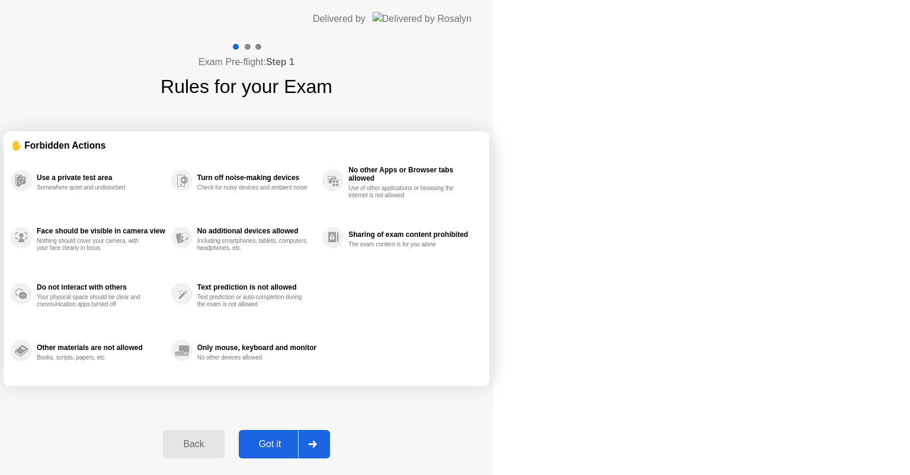
click at [298, 439] on div "Got it" at bounding box center [270, 444] width 56 height 11
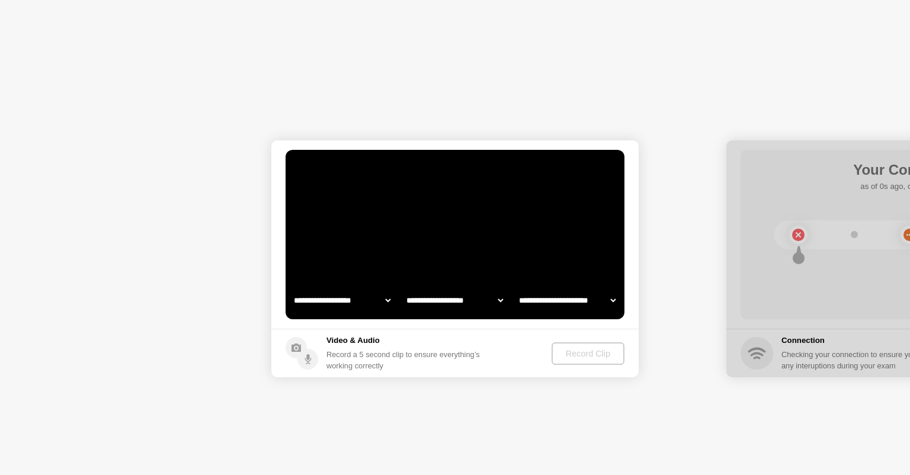
select select "**********"
select select "*******"
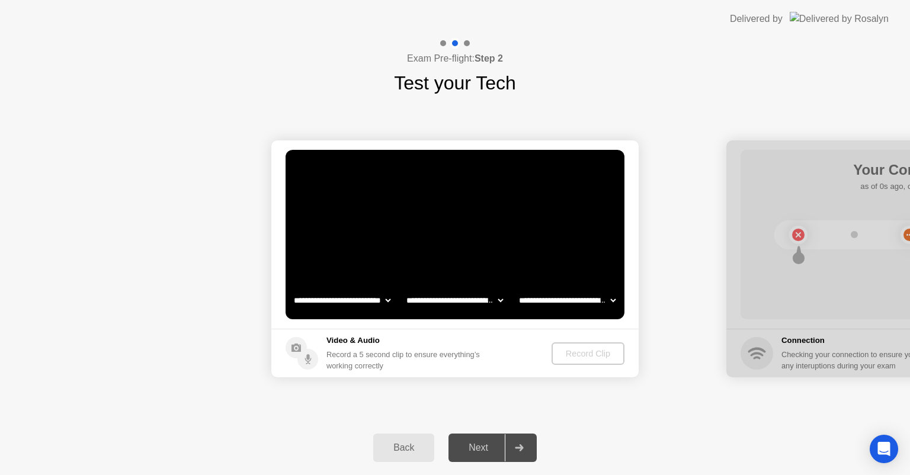
click at [332, 299] on select "**********" at bounding box center [341, 300] width 101 height 24
drag, startPoint x: 332, startPoint y: 299, endPoint x: 397, endPoint y: 334, distance: 74.2
click at [332, 299] on select "**********" at bounding box center [341, 300] width 101 height 24
click at [409, 295] on select "**********" at bounding box center [454, 300] width 101 height 24
click at [372, 303] on select "**********" at bounding box center [341, 300] width 101 height 24
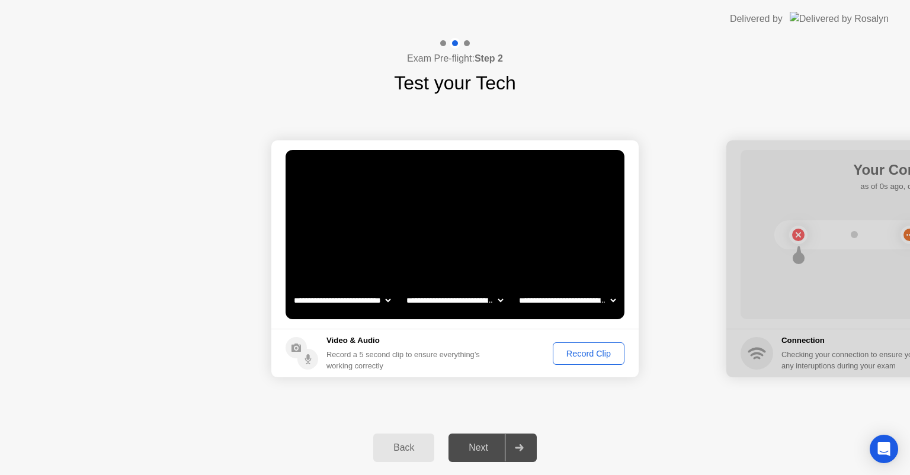
click at [493, 298] on select "**********" at bounding box center [454, 300] width 101 height 24
click at [579, 297] on select "**********" at bounding box center [567, 300] width 101 height 24
drag, startPoint x: 479, startPoint y: 375, endPoint x: 498, endPoint y: 372, distance: 19.8
click at [480, 375] on footer "Video & Audio Record a 5 second clip to ensure everything’s working correctly R…" at bounding box center [454, 353] width 367 height 49
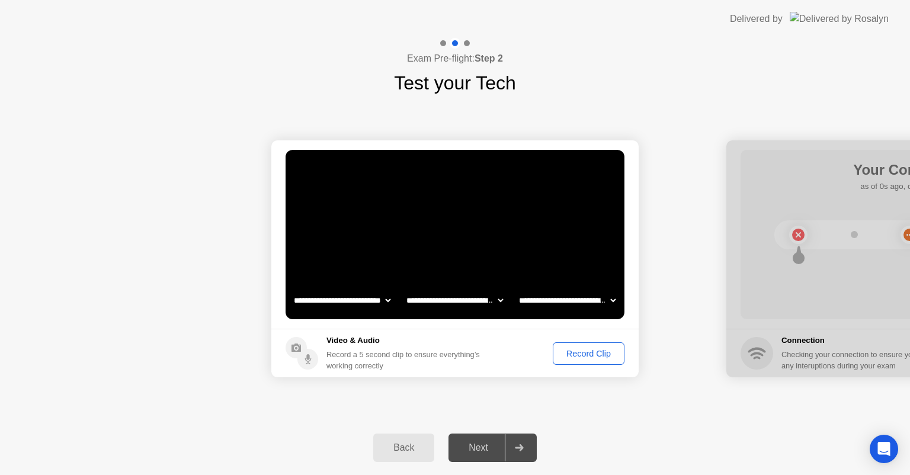
click at [566, 349] on div "Record Clip" at bounding box center [588, 353] width 63 height 9
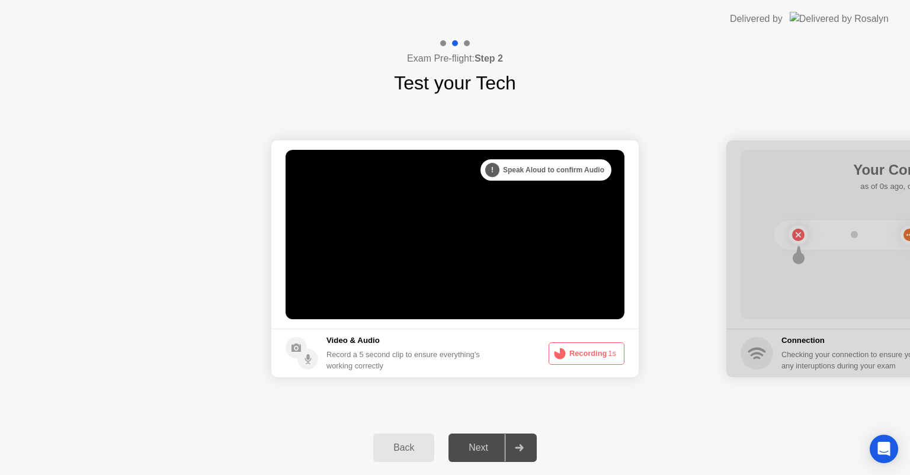
click at [610, 351] on span "1s" at bounding box center [612, 353] width 8 height 9
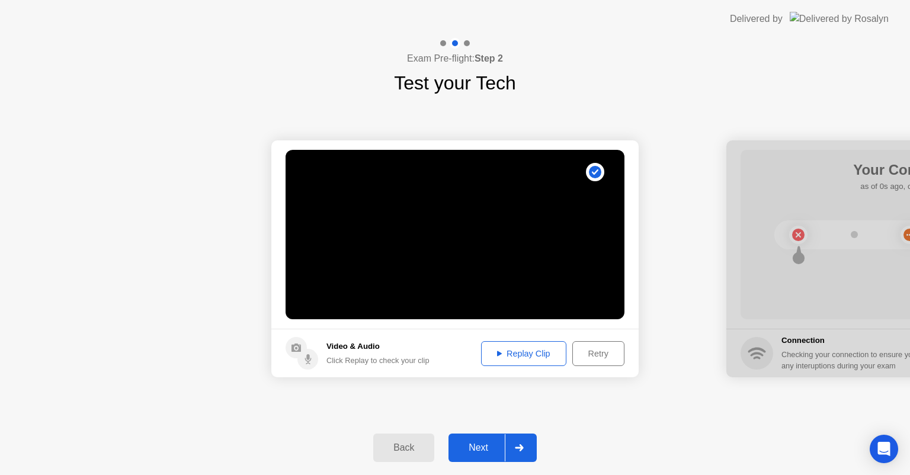
click at [520, 357] on div "Replay Clip" at bounding box center [523, 353] width 77 height 9
click at [496, 445] on div "Next" at bounding box center [478, 447] width 53 height 11
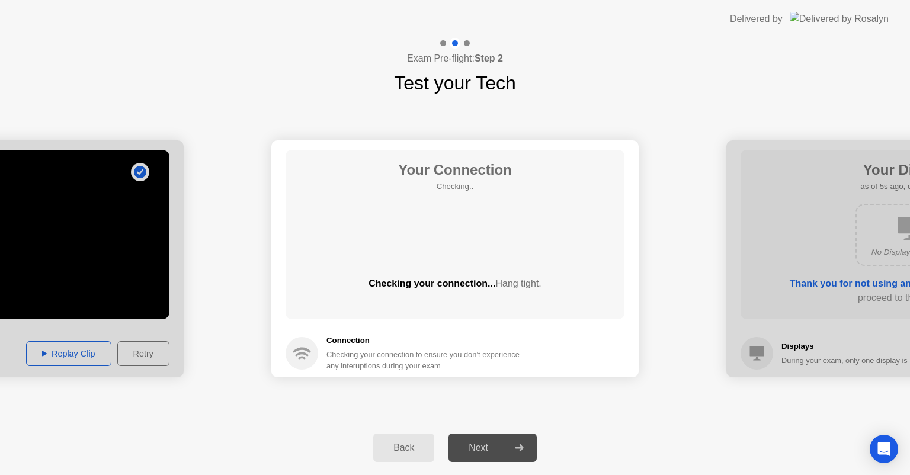
click at [437, 221] on div "Your Connection Checking.. Checking your connection... Hang tight." at bounding box center [455, 234] width 339 height 169
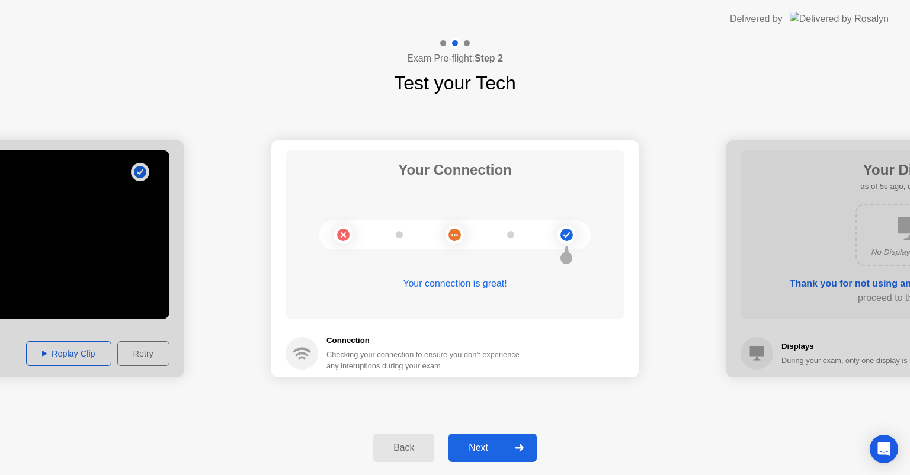
click at [493, 448] on div "Next" at bounding box center [478, 447] width 53 height 11
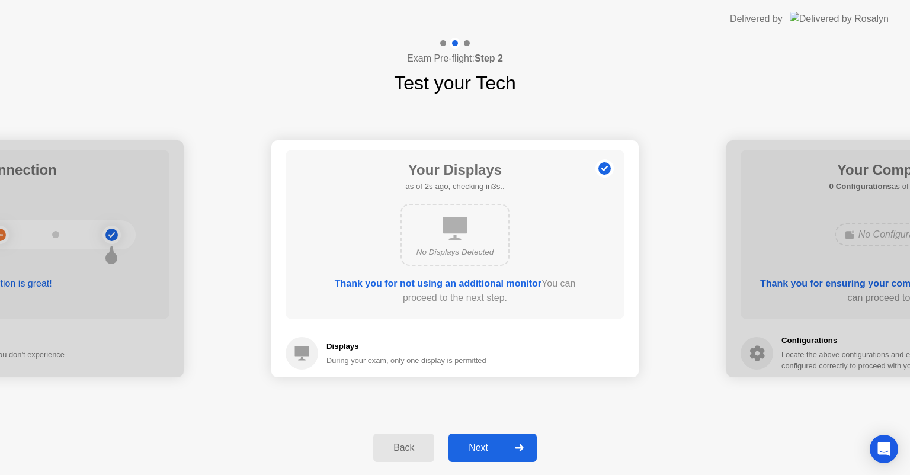
click at [503, 446] on div "Next" at bounding box center [478, 447] width 53 height 11
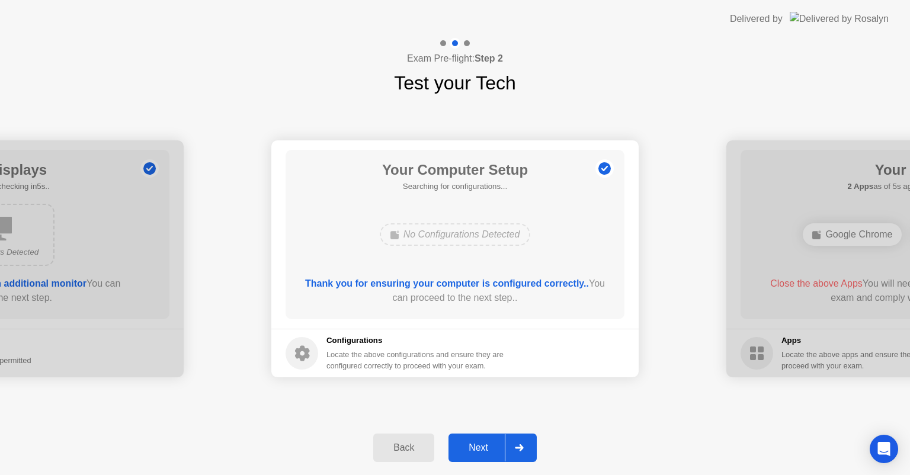
click at [503, 446] on div "Next" at bounding box center [478, 447] width 53 height 11
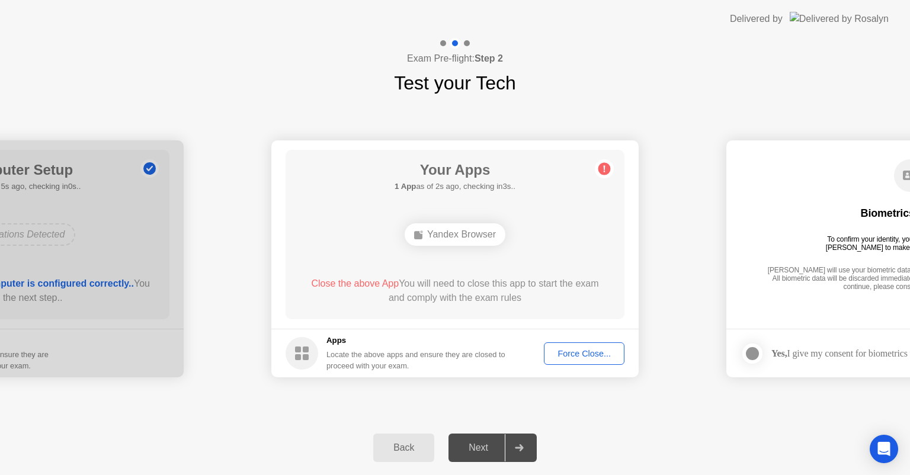
click at [576, 354] on div "Force Close..." at bounding box center [584, 353] width 72 height 9
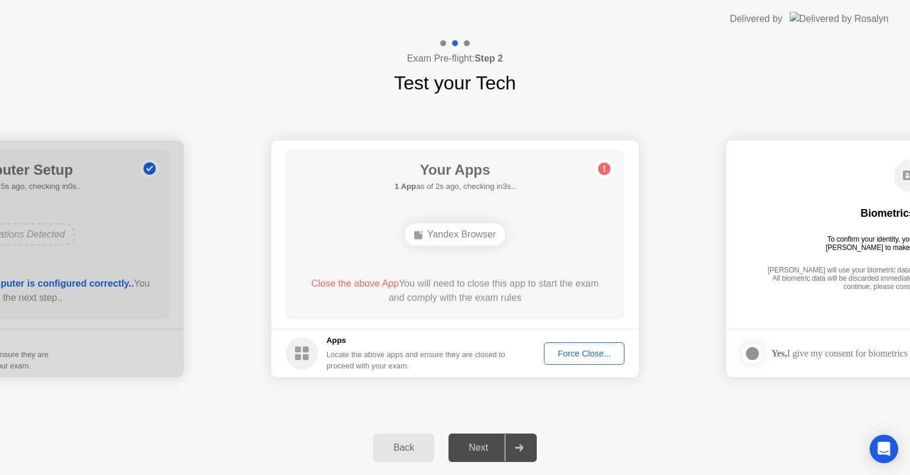
click at [586, 350] on div "Force Close..." at bounding box center [584, 353] width 72 height 9
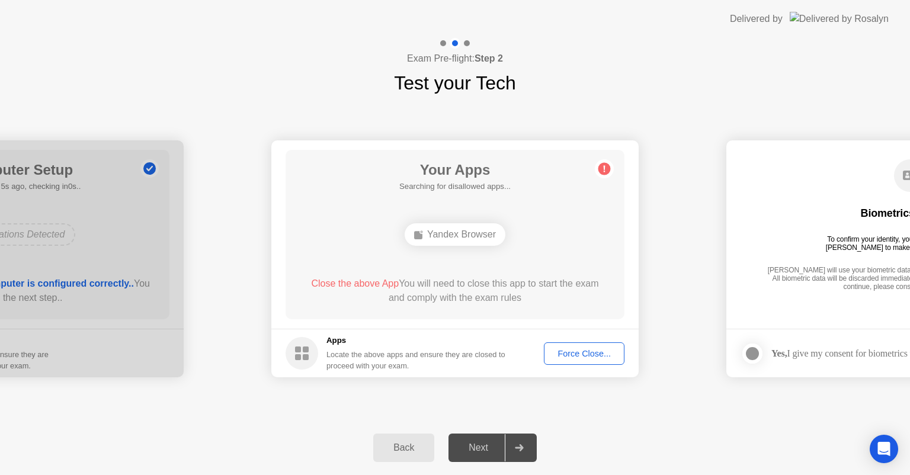
click at [457, 230] on div "Yandex Browser" at bounding box center [455, 234] width 101 height 23
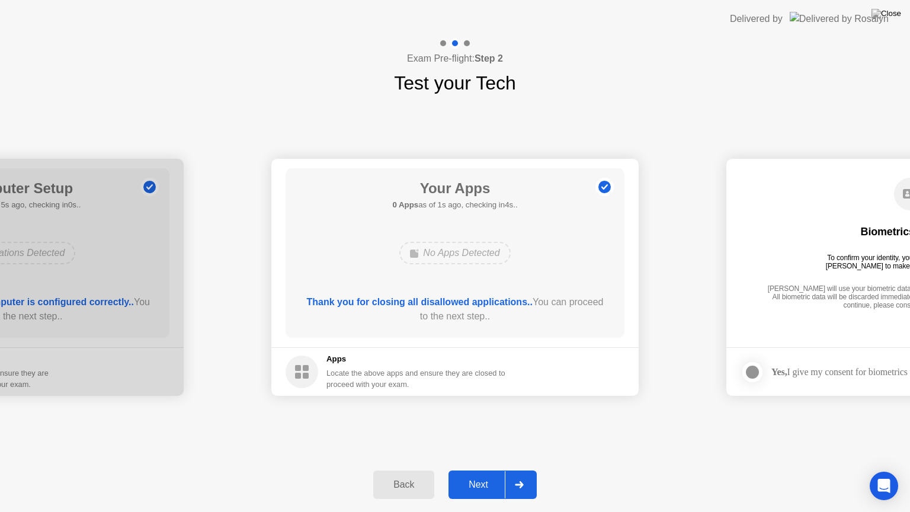
click at [499, 474] on button "Next" at bounding box center [492, 484] width 88 height 28
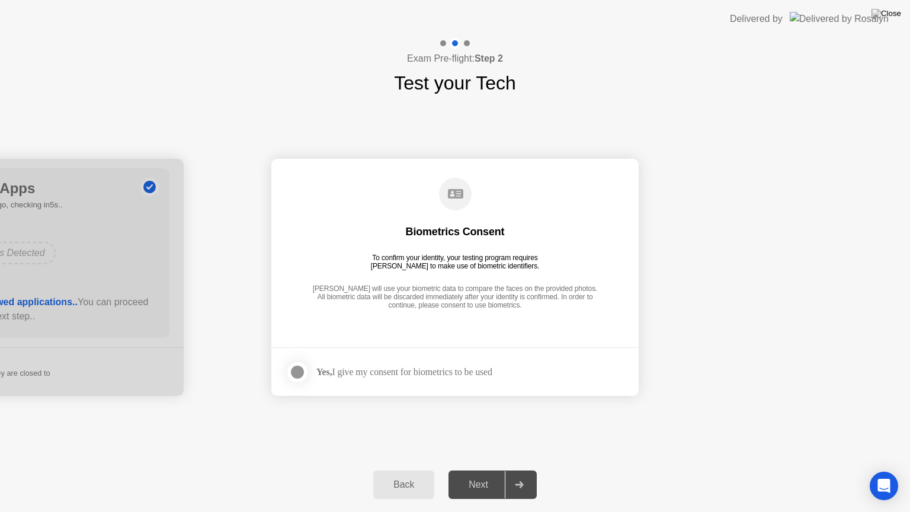
click at [474, 474] on div "Next" at bounding box center [478, 484] width 53 height 11
click at [296, 375] on div at bounding box center [297, 372] width 14 height 14
click at [507, 474] on div at bounding box center [519, 484] width 28 height 27
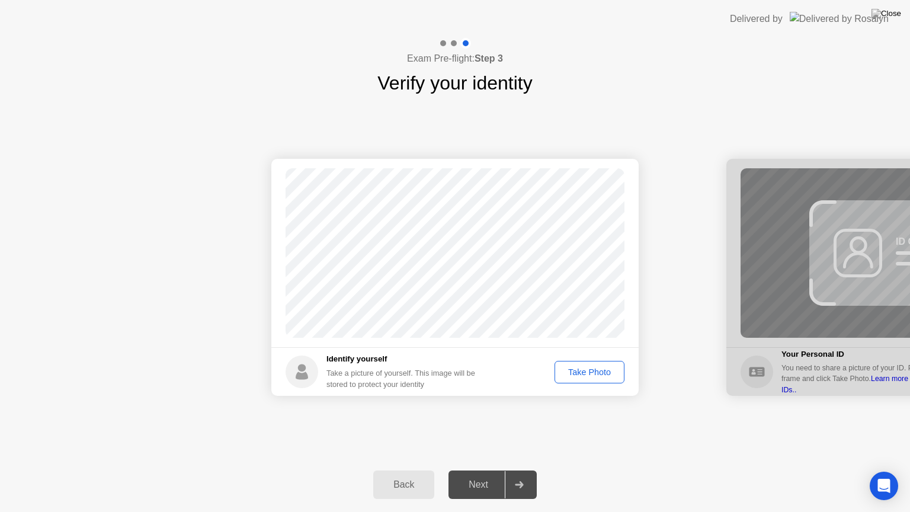
click at [596, 377] on div "Take Photo" at bounding box center [590, 371] width 62 height 9
click at [587, 374] on div "Retake" at bounding box center [597, 371] width 46 height 9
click at [587, 374] on div "Take Photo" at bounding box center [590, 371] width 62 height 9
click at [496, 474] on button "Next" at bounding box center [492, 484] width 88 height 28
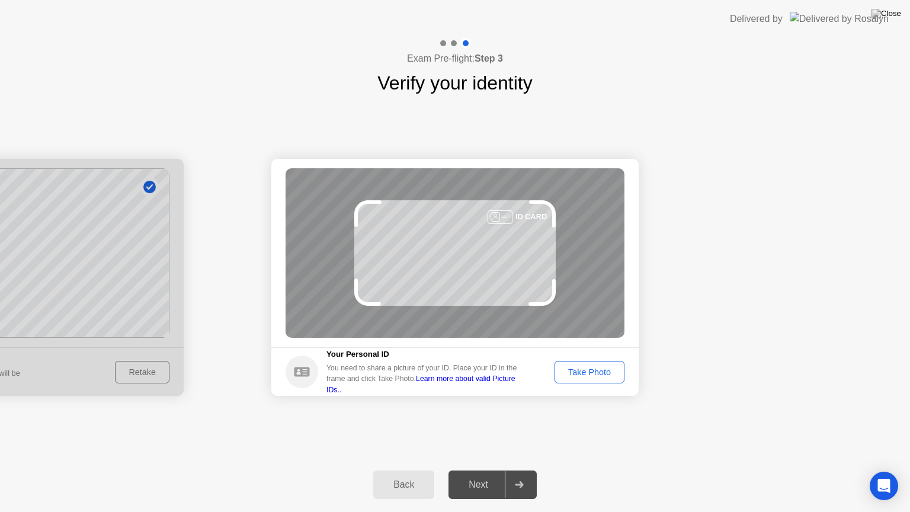
click at [597, 375] on div "Take Photo" at bounding box center [590, 371] width 62 height 9
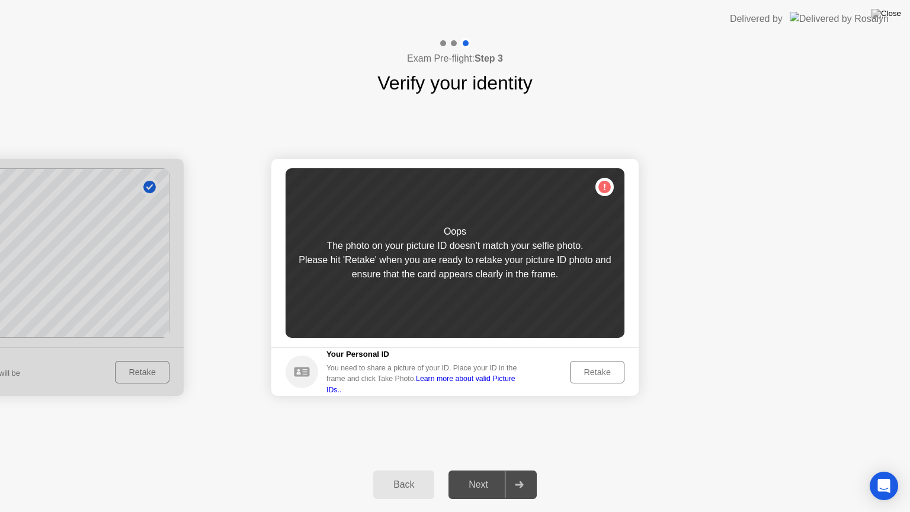
click at [609, 367] on div "Retake" at bounding box center [597, 371] width 46 height 9
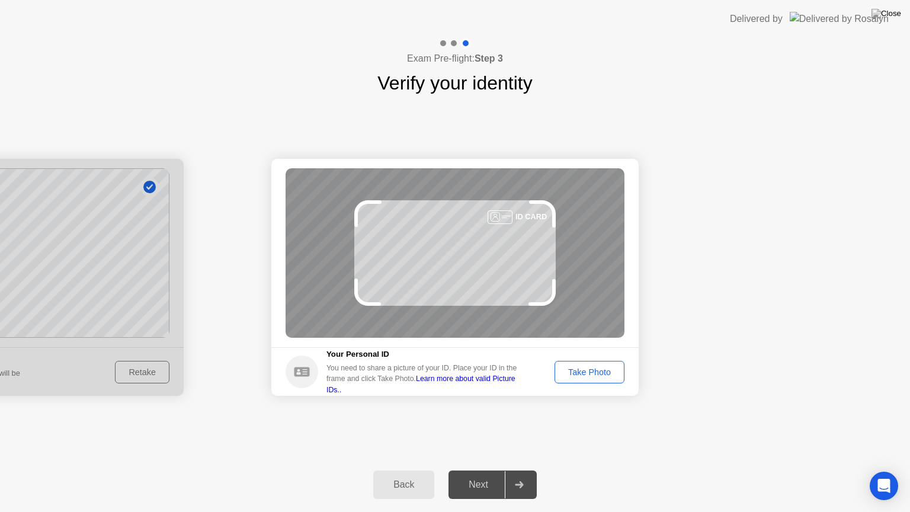
click at [617, 379] on button "Take Photo" at bounding box center [589, 372] width 70 height 23
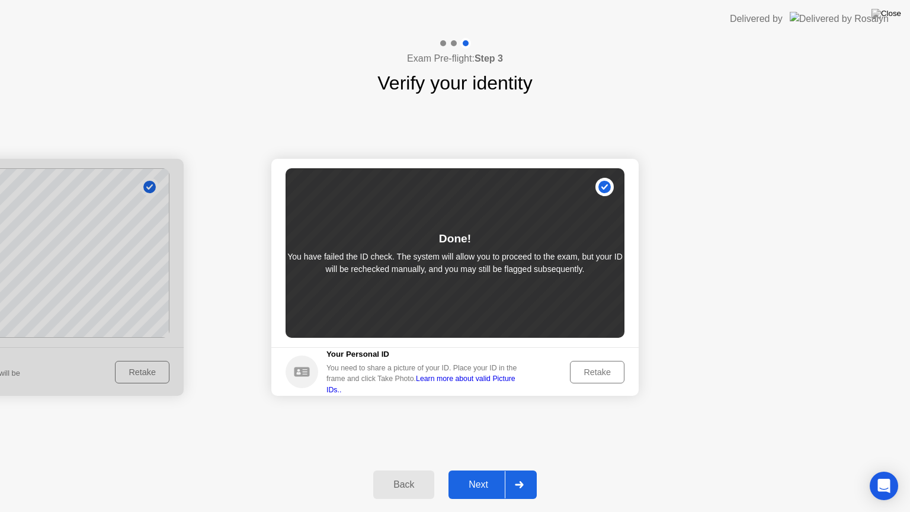
click at [512, 474] on div at bounding box center [519, 484] width 28 height 27
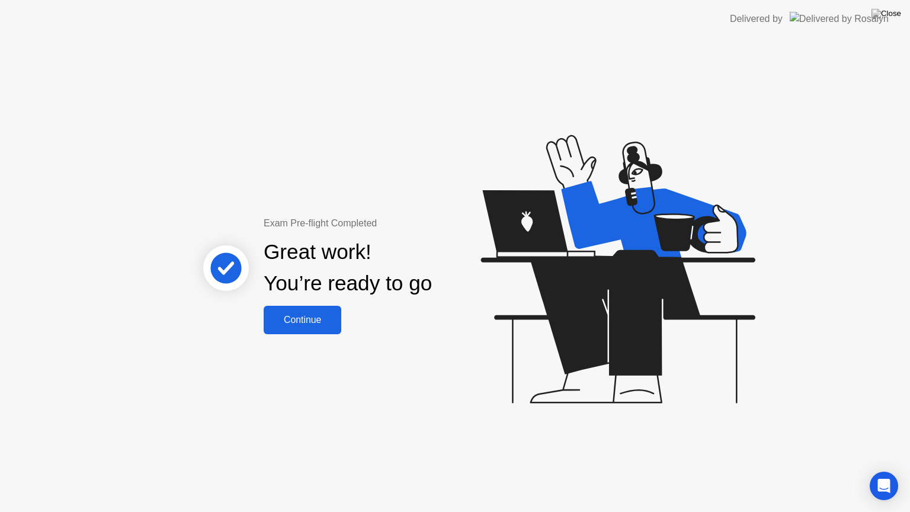
click at [328, 327] on button "Continue" at bounding box center [303, 320] width 78 height 28
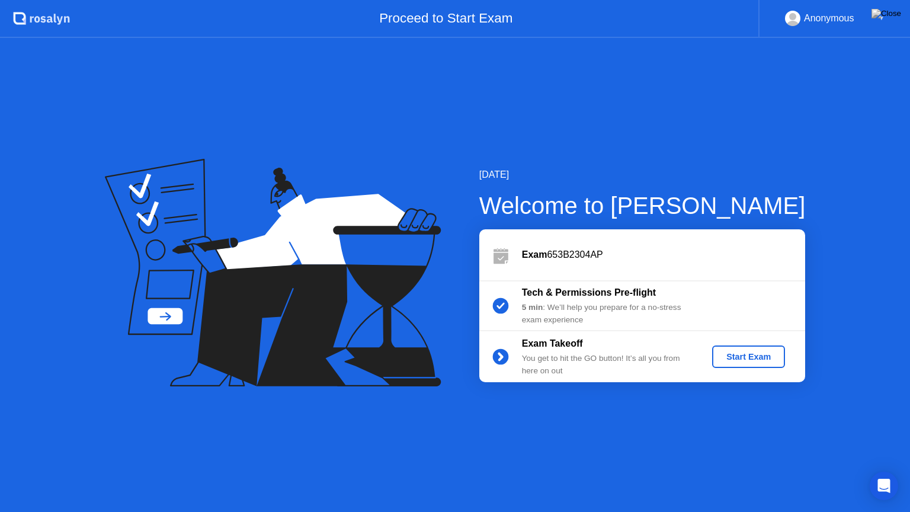
click at [831, 16] on div "Anonymous" at bounding box center [829, 18] width 50 height 15
click at [767, 354] on div "Start Exam" at bounding box center [748, 356] width 63 height 9
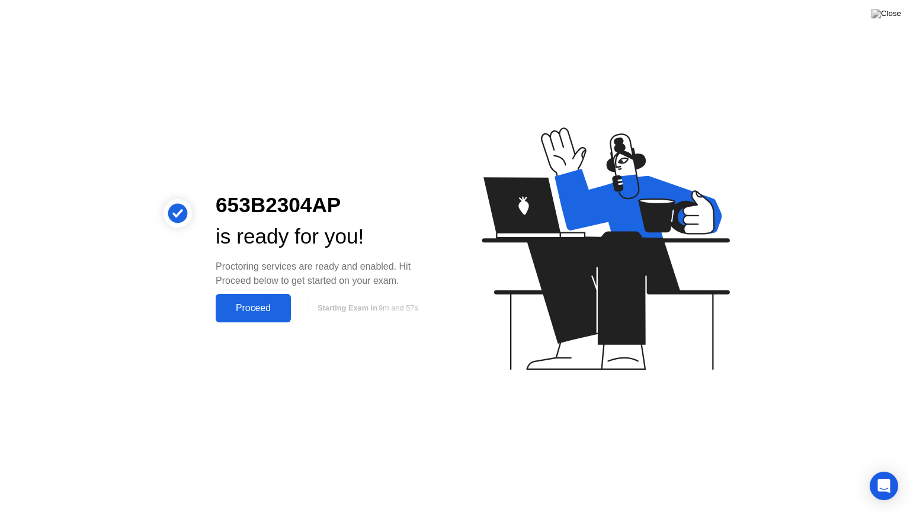
click at [246, 315] on button "Proceed" at bounding box center [253, 308] width 75 height 28
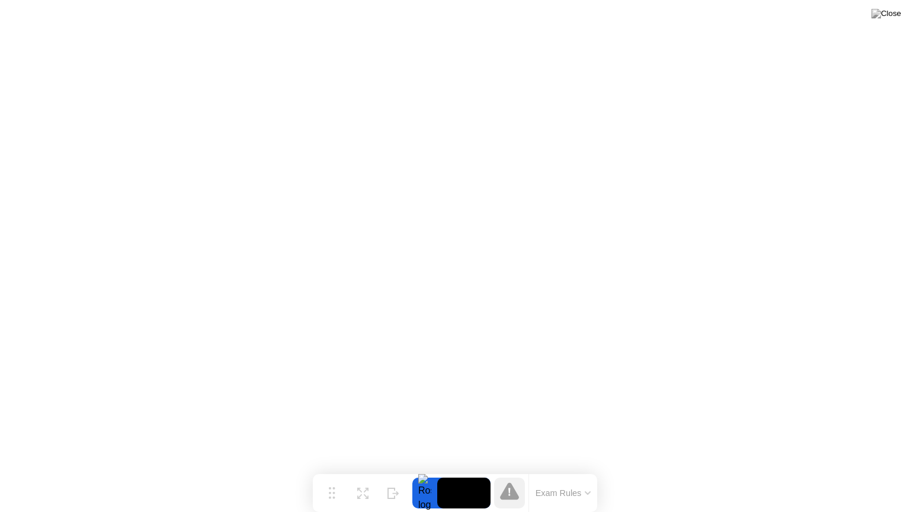
click at [572, 474] on button "Exam Rules" at bounding box center [563, 493] width 63 height 11
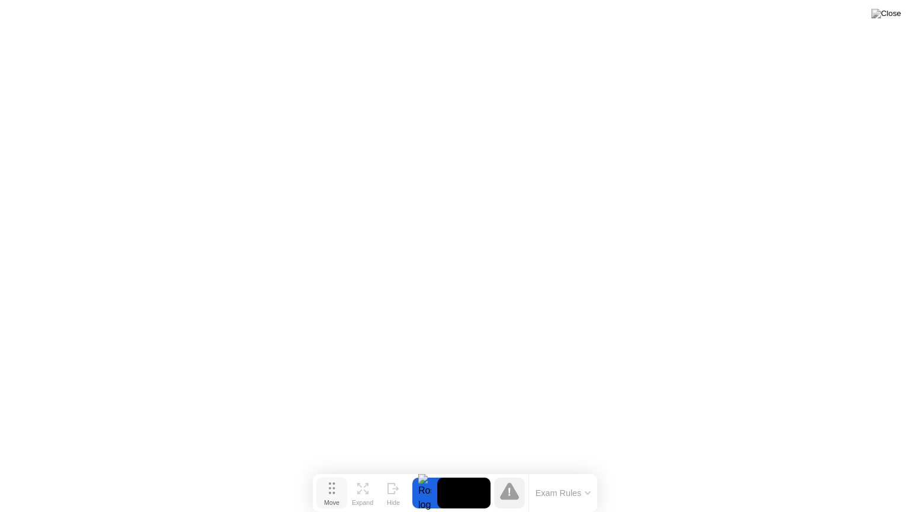
click at [340, 474] on button "Move" at bounding box center [331, 492] width 31 height 31
click at [351, 474] on button "Expand" at bounding box center [362, 492] width 31 height 31
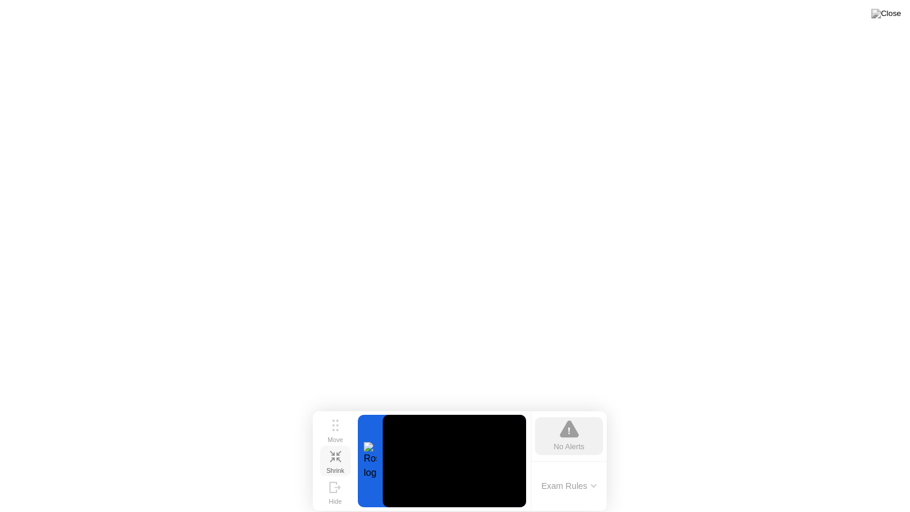
click at [342, 455] on button "Shrink" at bounding box center [335, 460] width 31 height 31
